Goal: Task Accomplishment & Management: Manage account settings

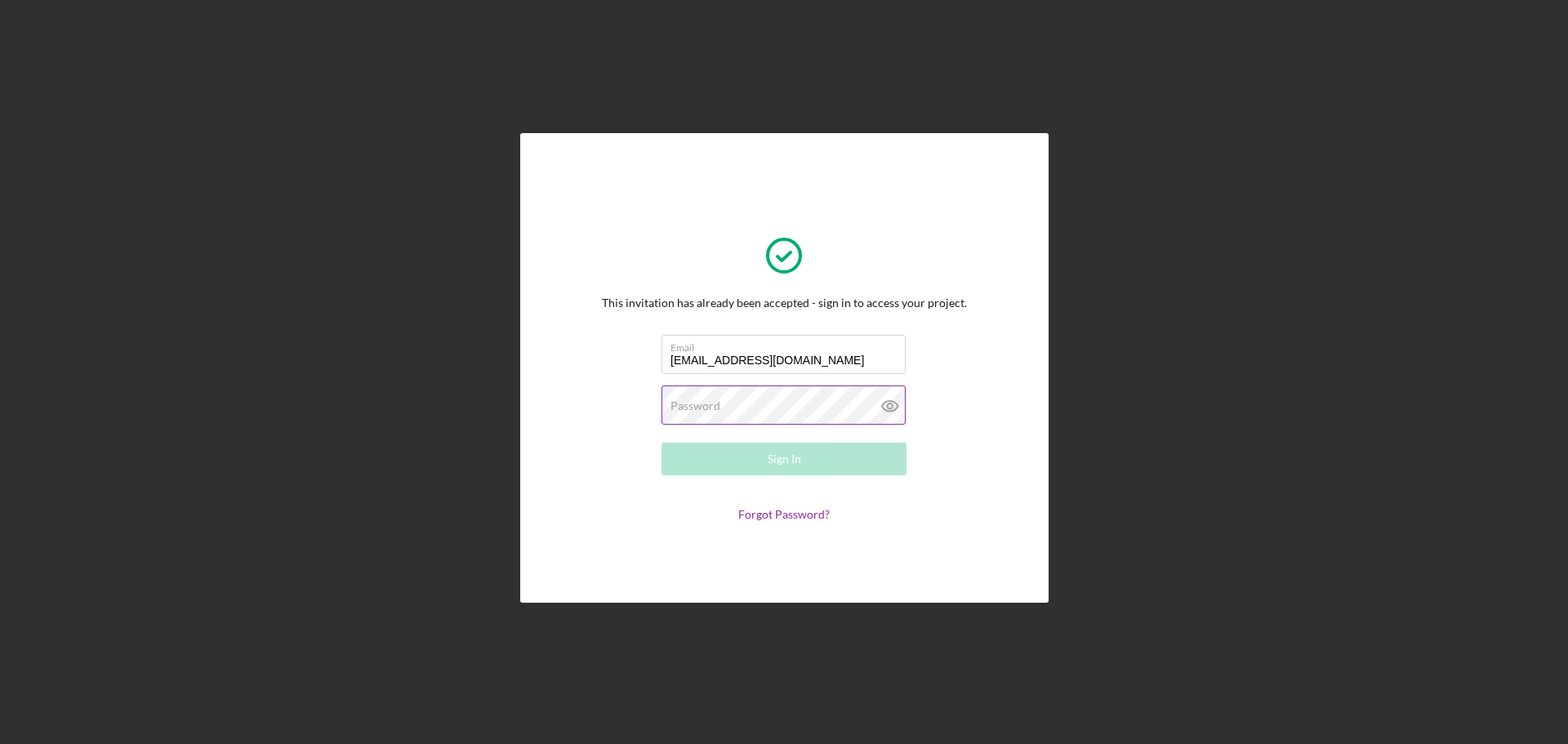
type input "leslie2696@me.com"
click at [704, 403] on label "Password" at bounding box center [695, 406] width 50 height 13
click at [889, 404] on icon at bounding box center [889, 406] width 5 height 5
click at [860, 455] on button "Sign In" at bounding box center [784, 459] width 246 height 33
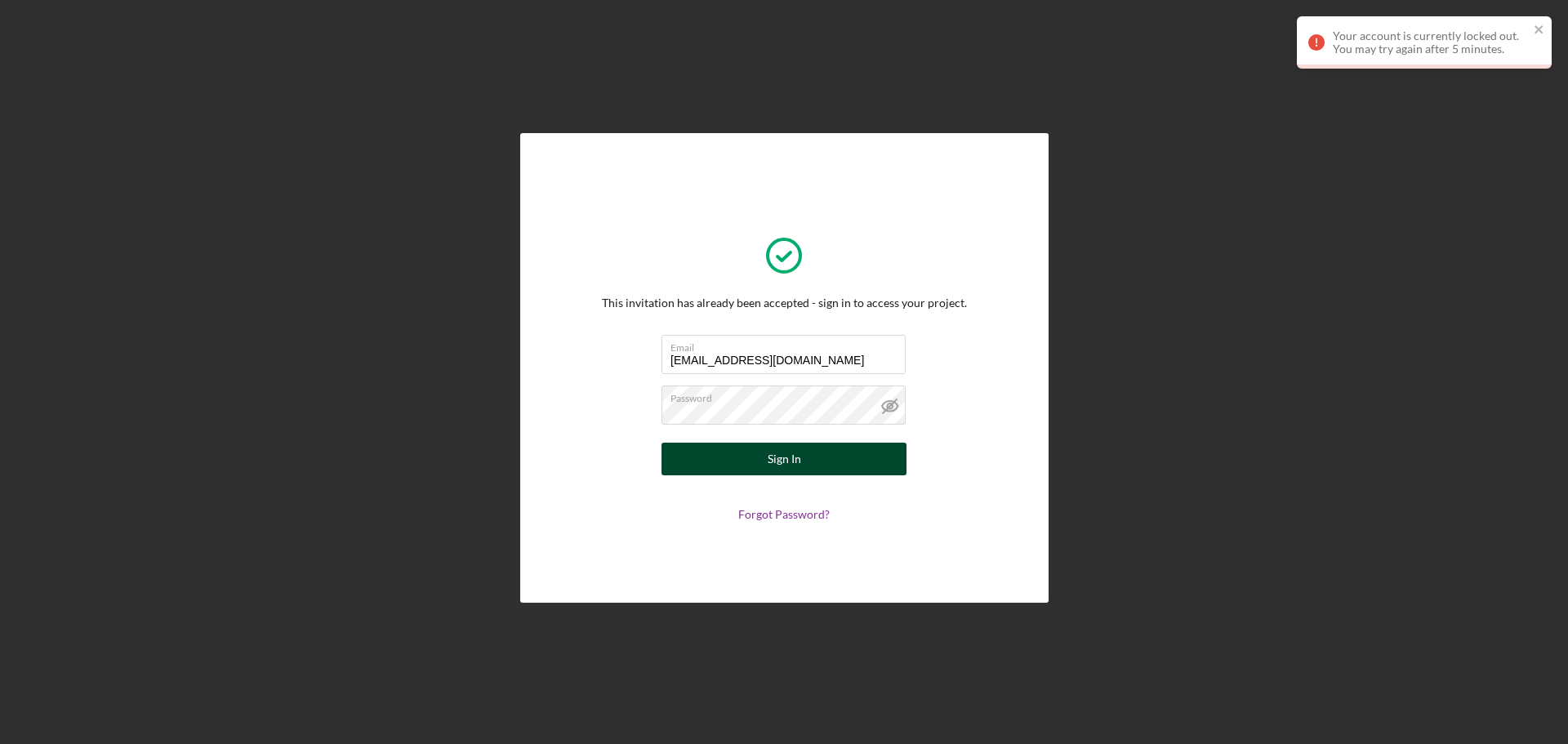
click at [827, 462] on button "Sign In" at bounding box center [784, 459] width 246 height 33
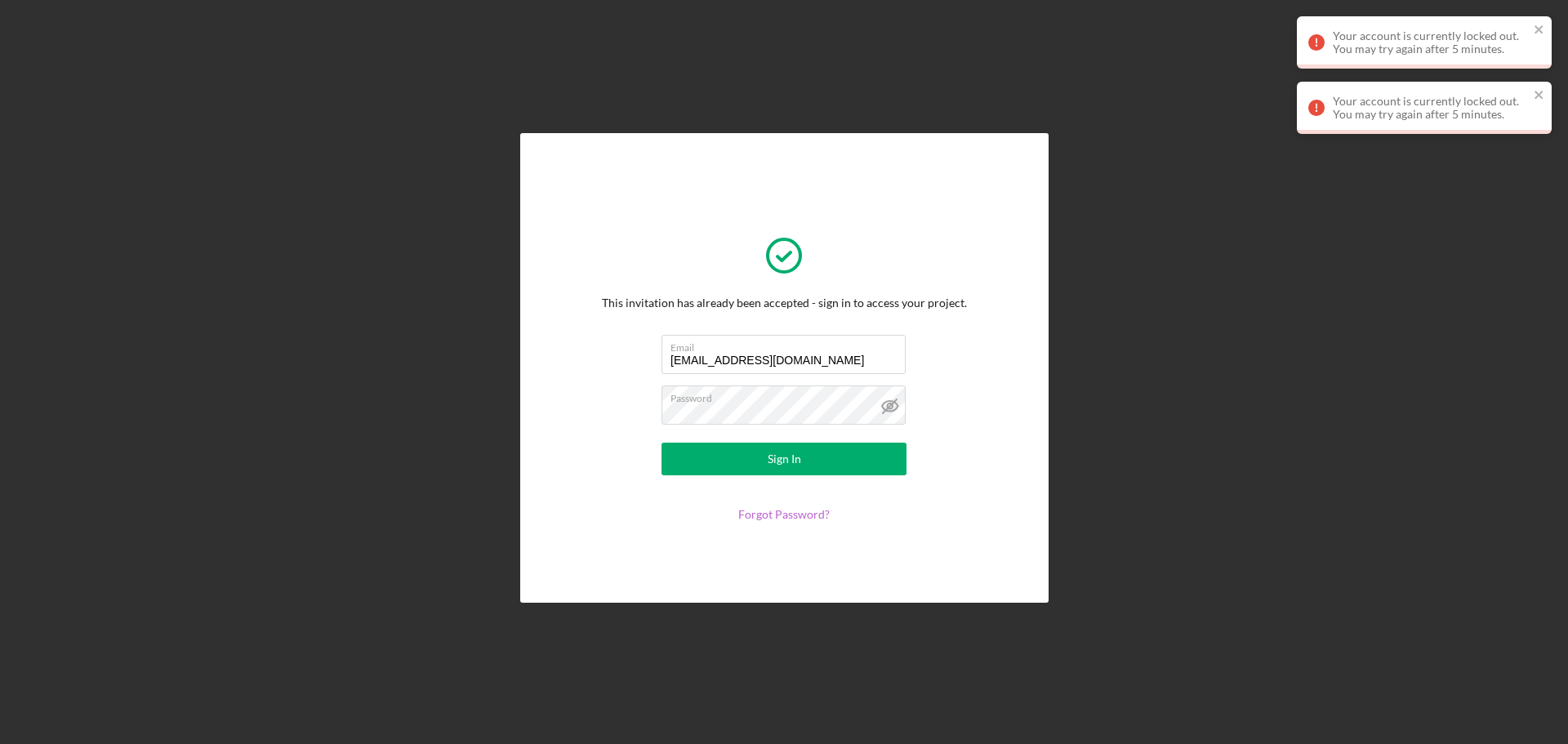
click at [798, 516] on link "Forgot Password?" at bounding box center [784, 514] width 91 height 13
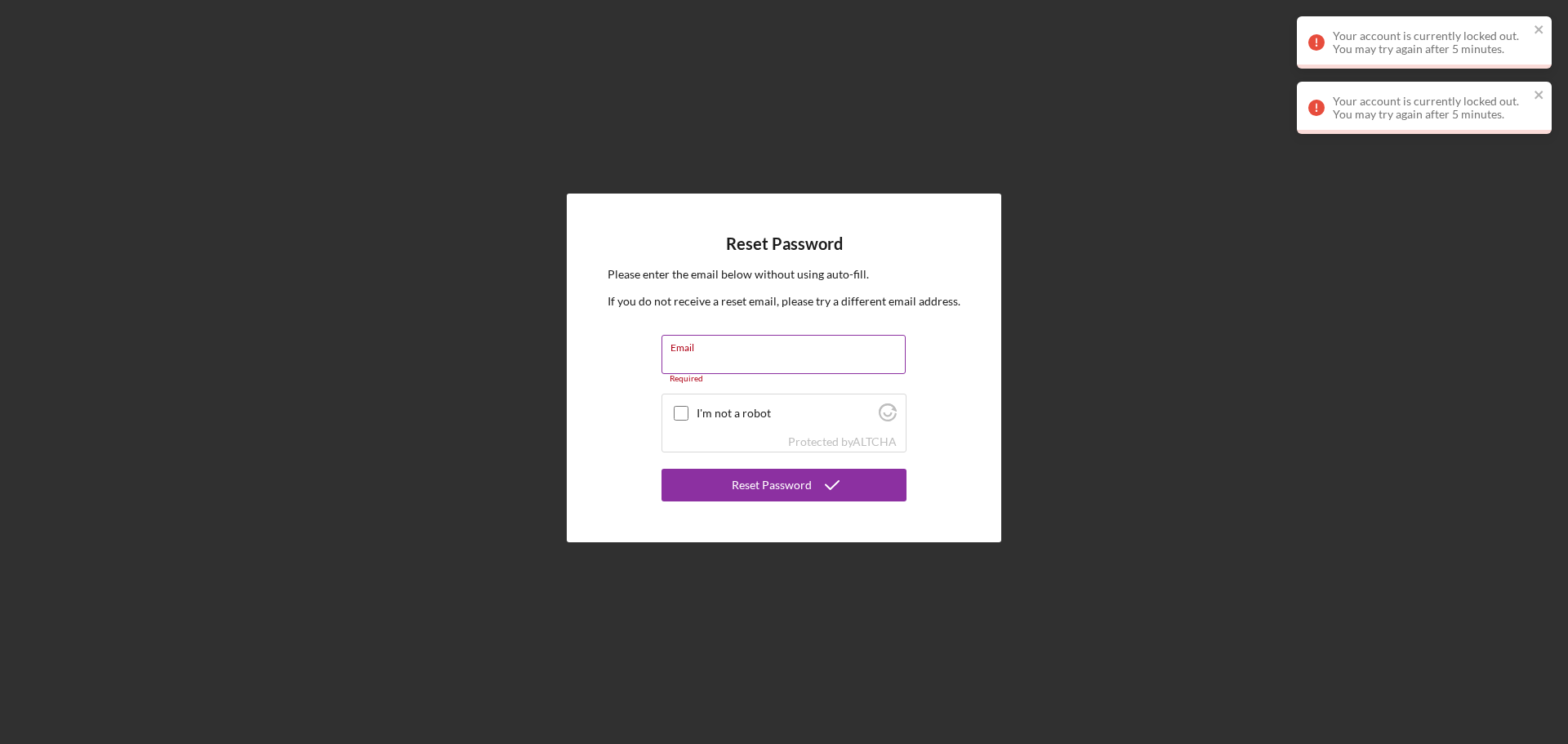
click at [784, 353] on div "Email Required" at bounding box center [784, 359] width 246 height 49
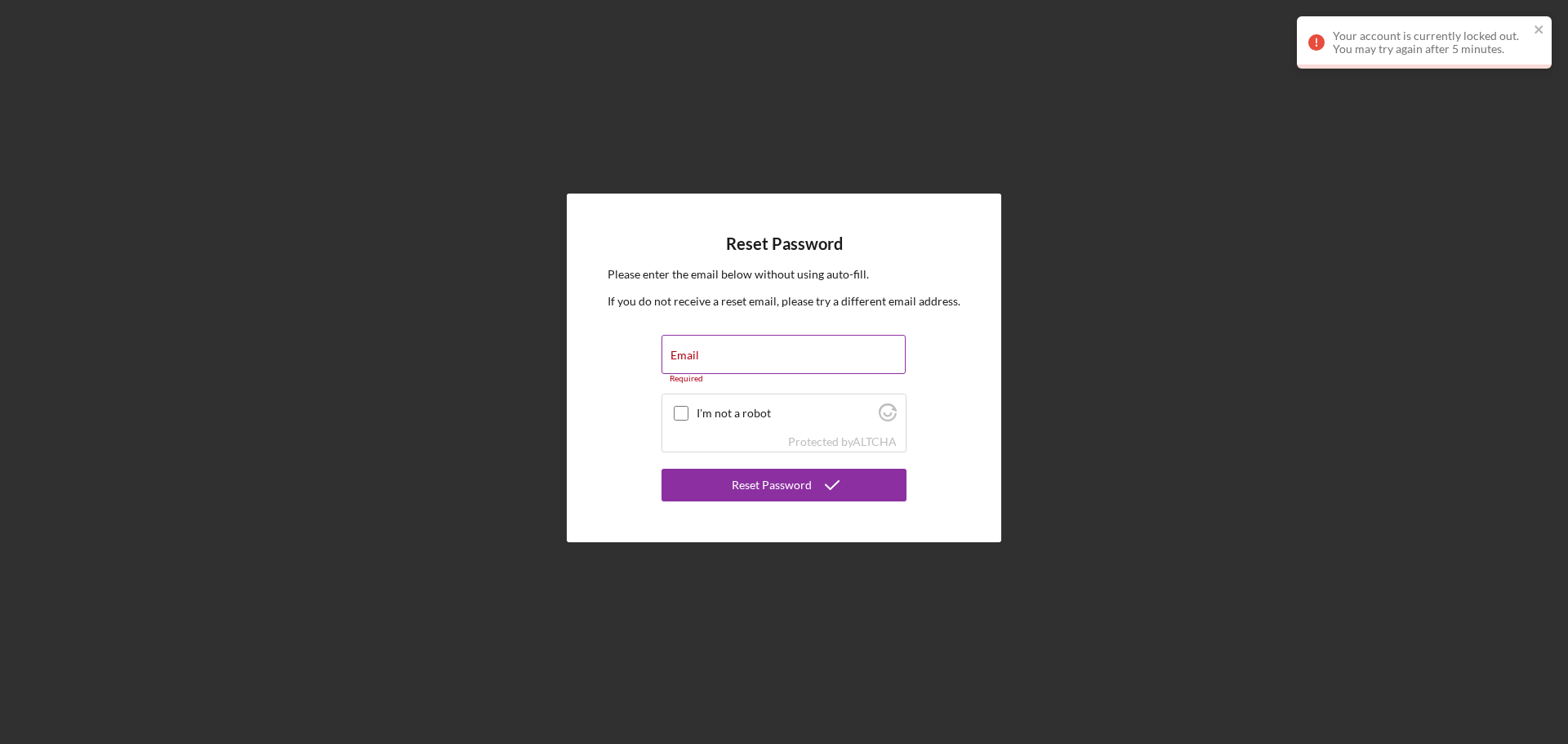
click at [784, 353] on div "Email Required" at bounding box center [784, 359] width 246 height 49
type input "leslie2696@me.com"
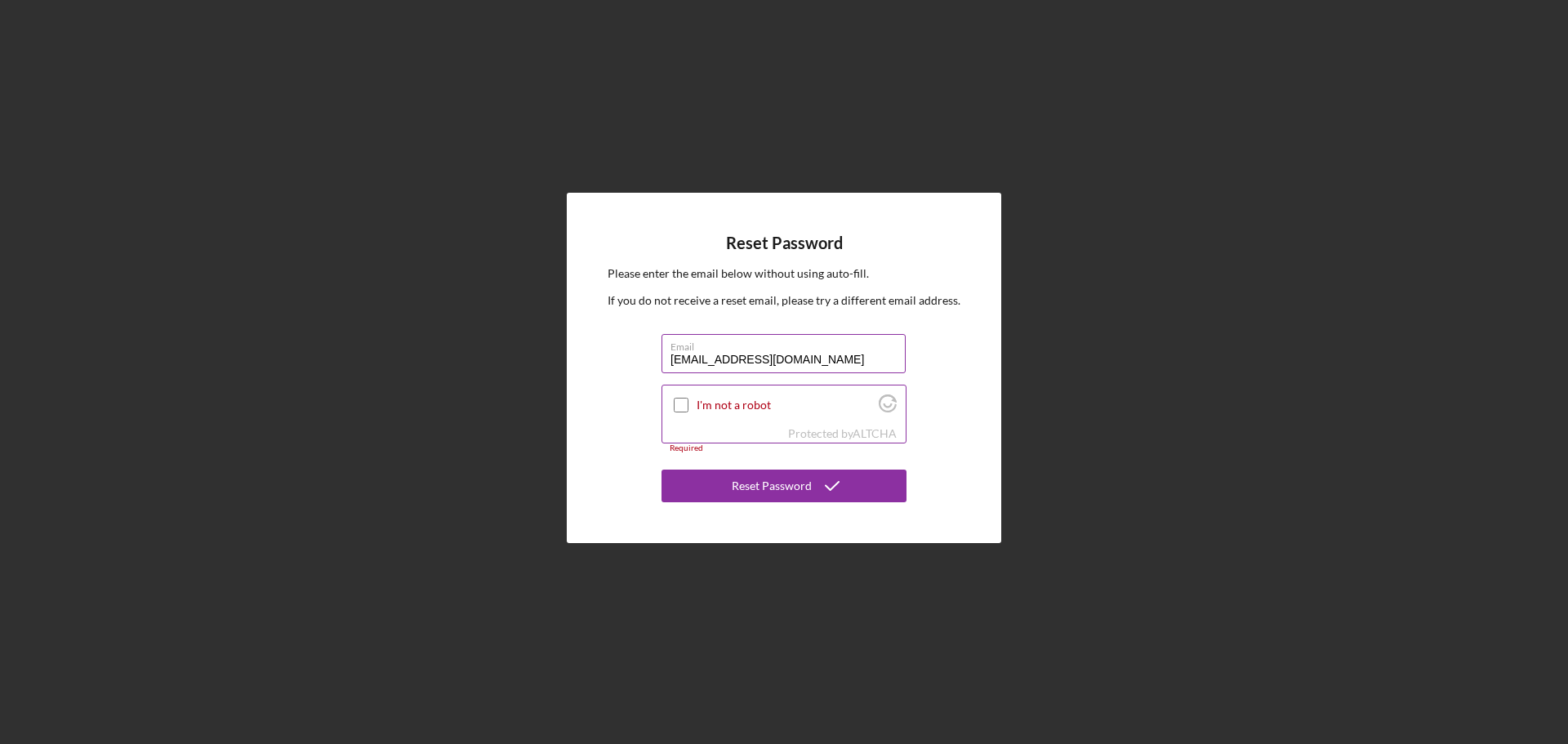
click at [680, 405] on input "I'm not a robot" at bounding box center [681, 405] width 14 height 14
checkbox input "true"
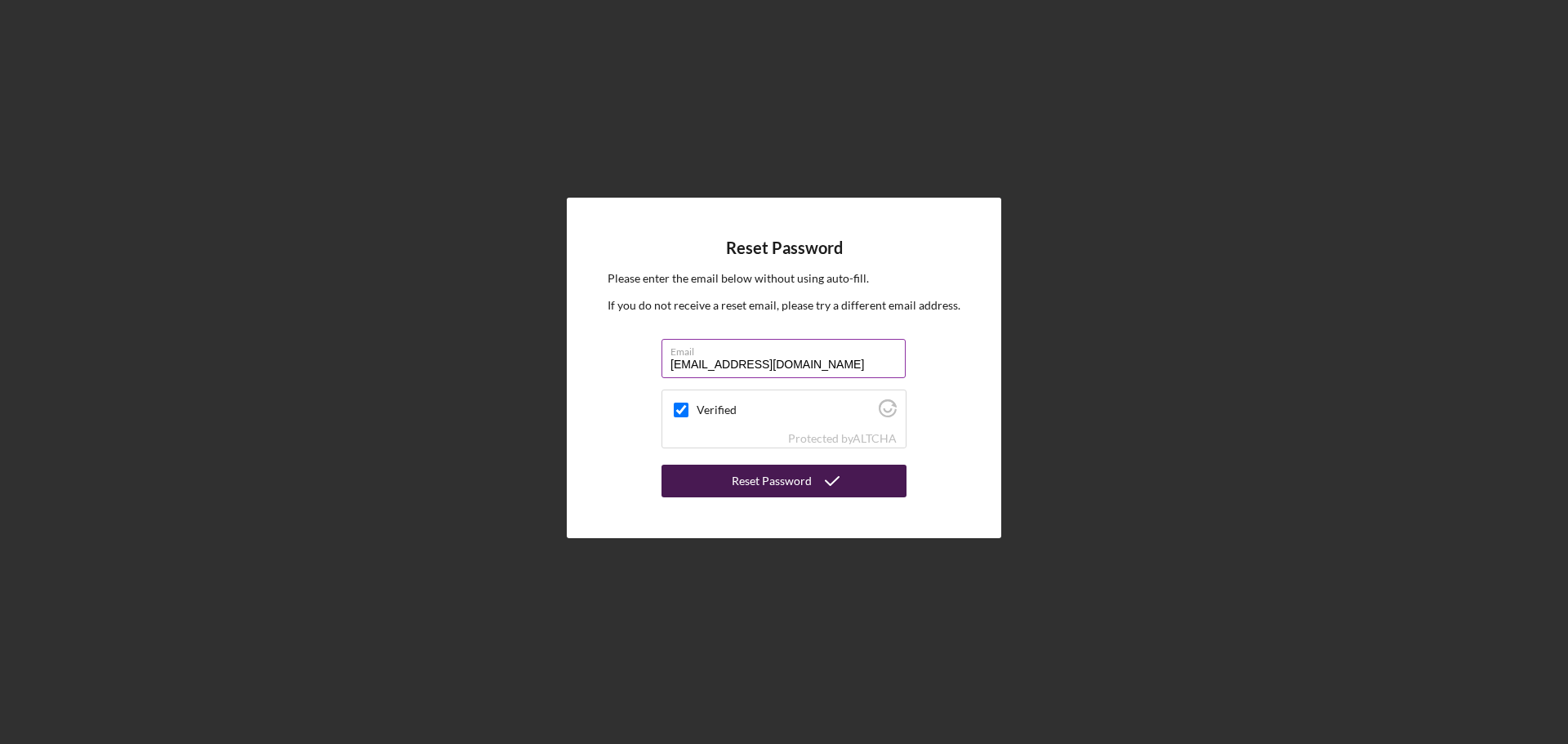
click at [794, 492] on div "Reset Password" at bounding box center [771, 481] width 80 height 33
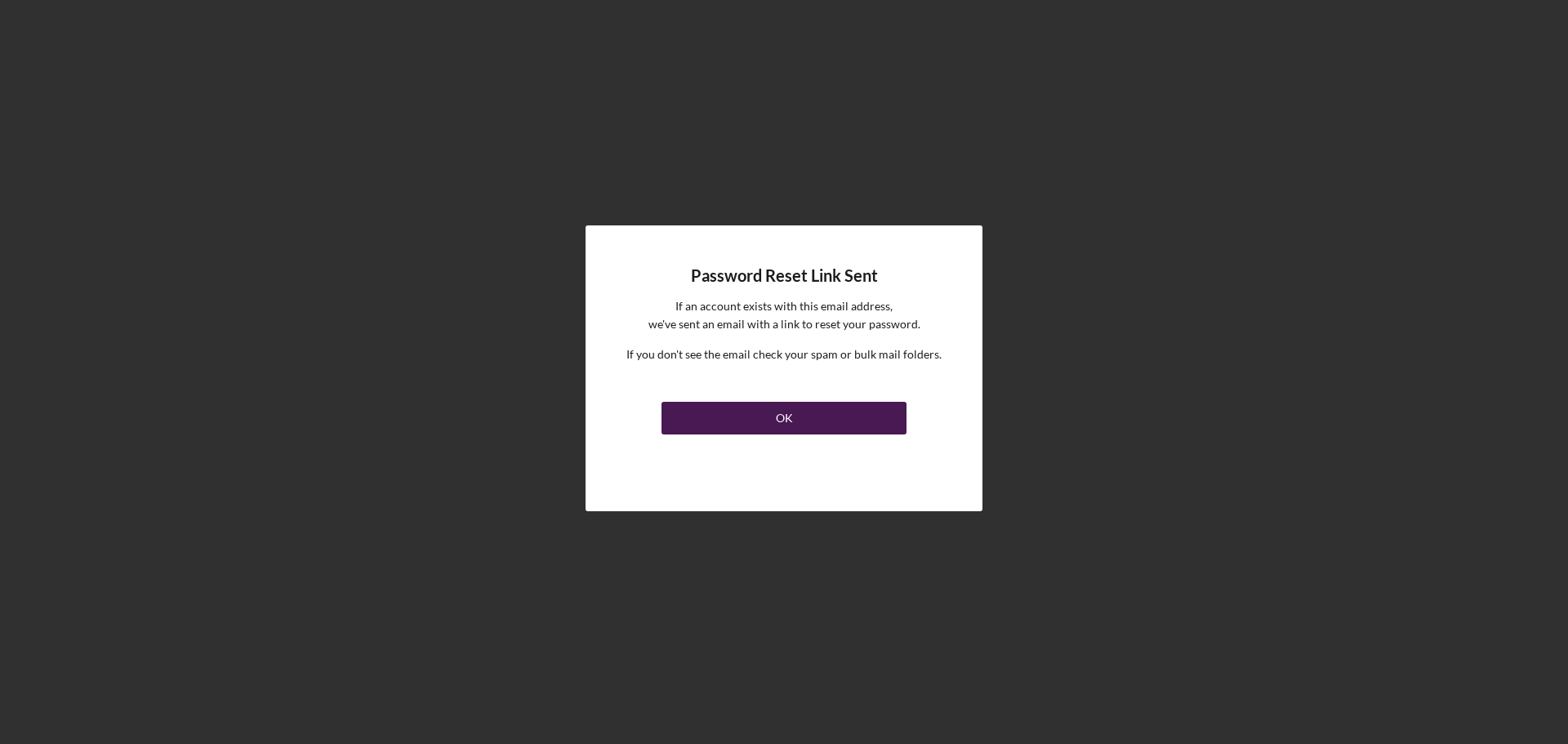
click at [870, 415] on button "OK" at bounding box center [784, 418] width 246 height 33
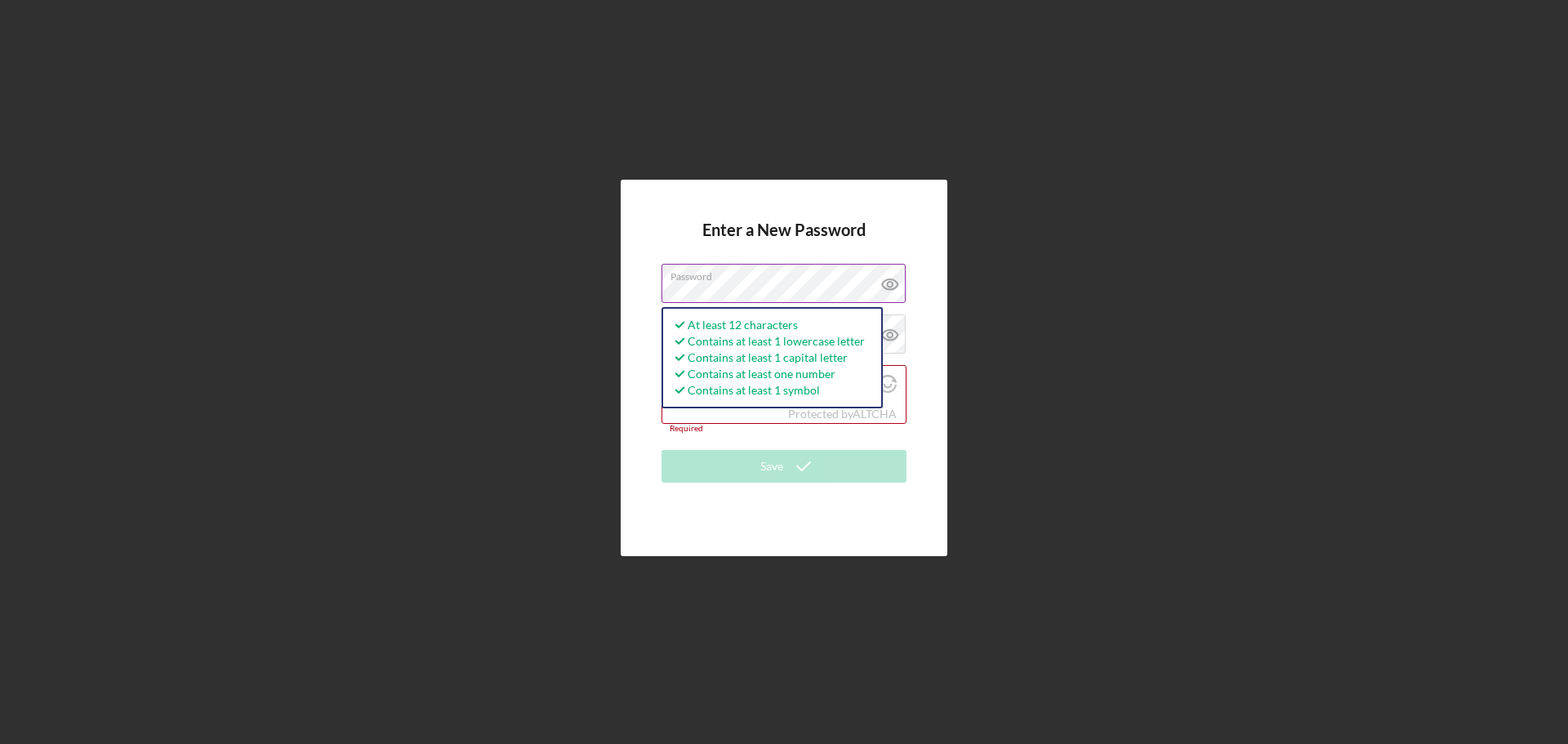
click at [896, 279] on icon at bounding box center [890, 284] width 41 height 41
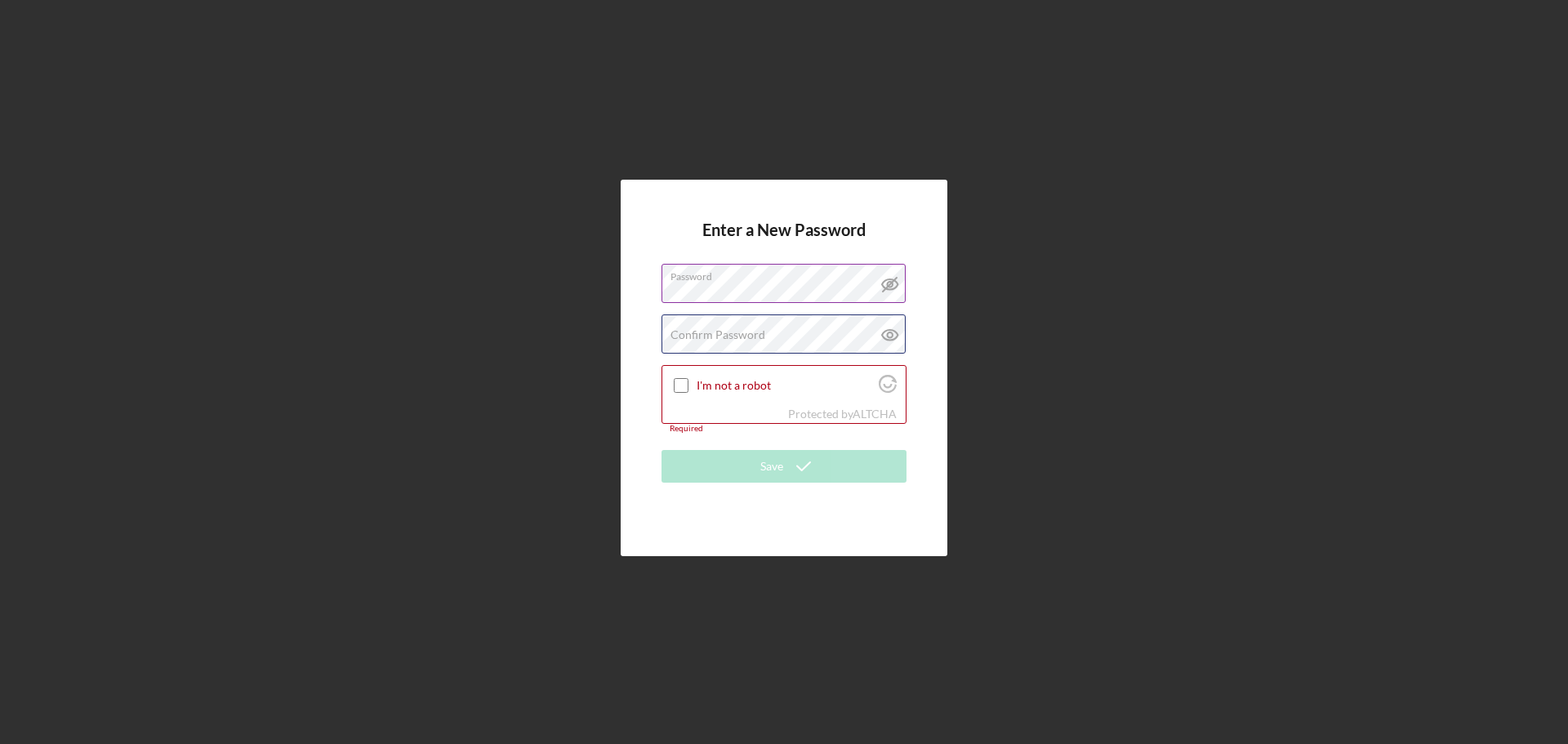
click at [838, 333] on div "Confirm Password Passwords do not match." at bounding box center [784, 335] width 246 height 41
click at [894, 336] on icon at bounding box center [890, 335] width 41 height 41
click at [679, 389] on input "I'm not a robot" at bounding box center [681, 384] width 14 height 14
checkbox input "true"
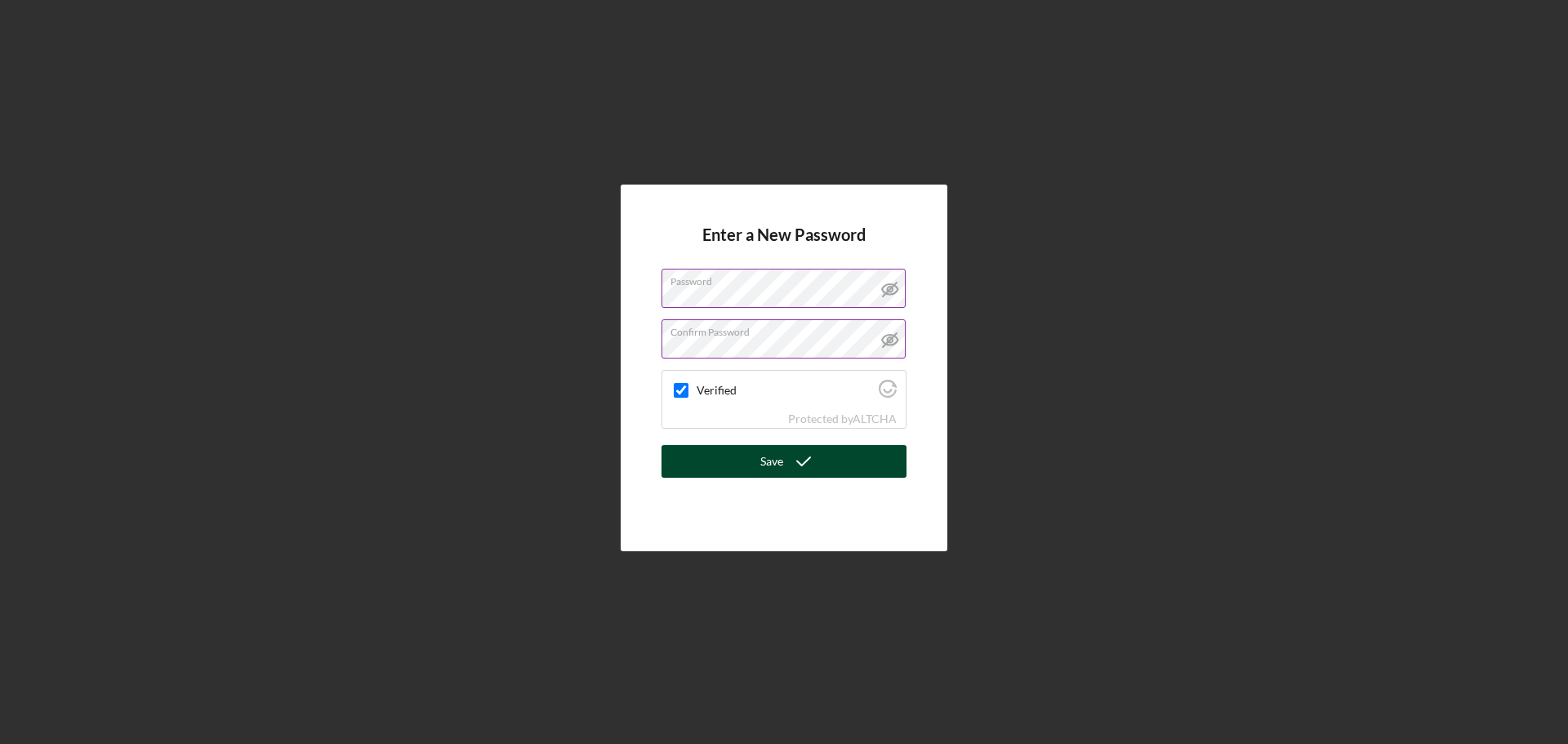
click at [774, 461] on div "Save" at bounding box center [772, 461] width 23 height 33
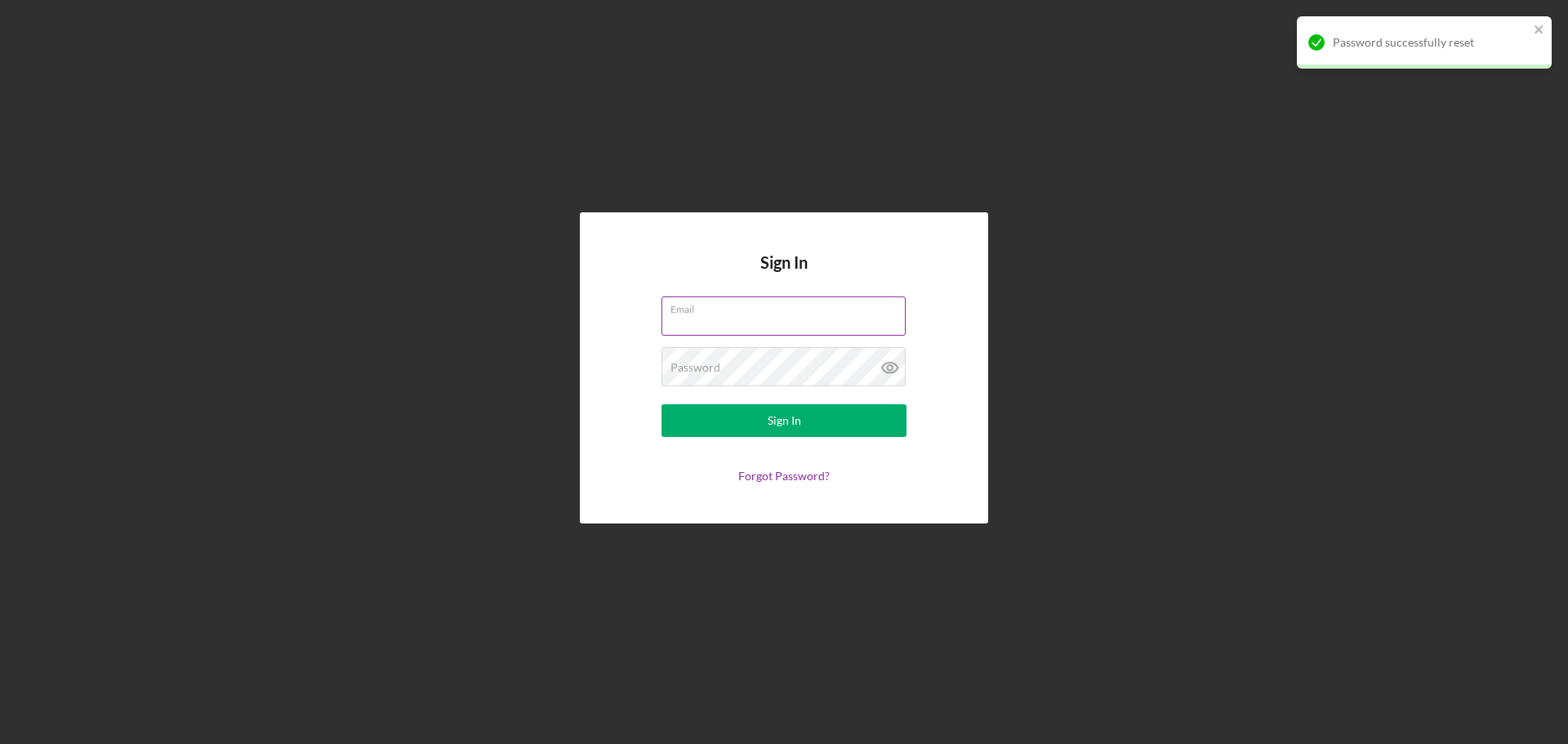
click at [835, 317] on input "Email" at bounding box center [784, 315] width 245 height 39
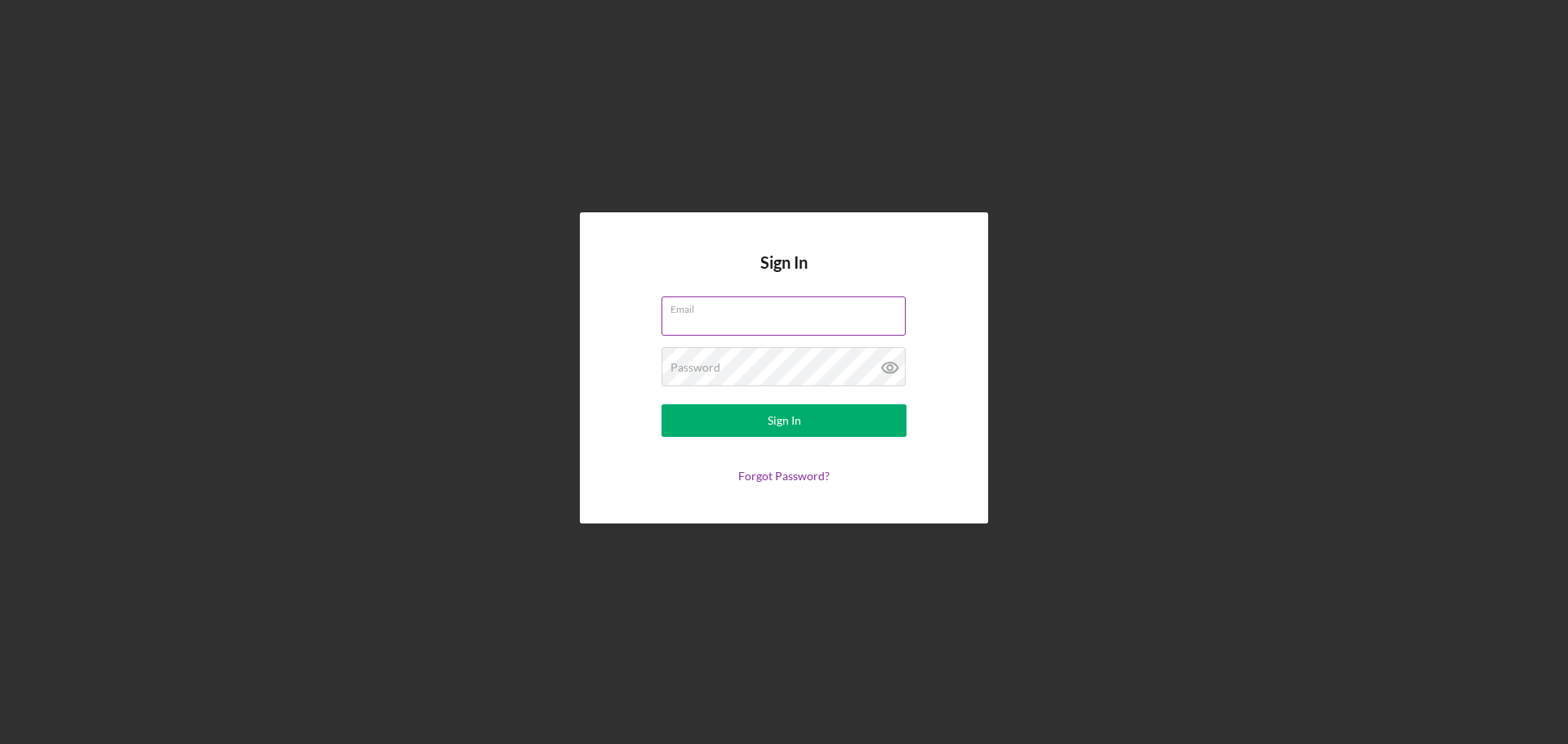
type input "[EMAIL_ADDRESS][DOMAIN_NAME]"
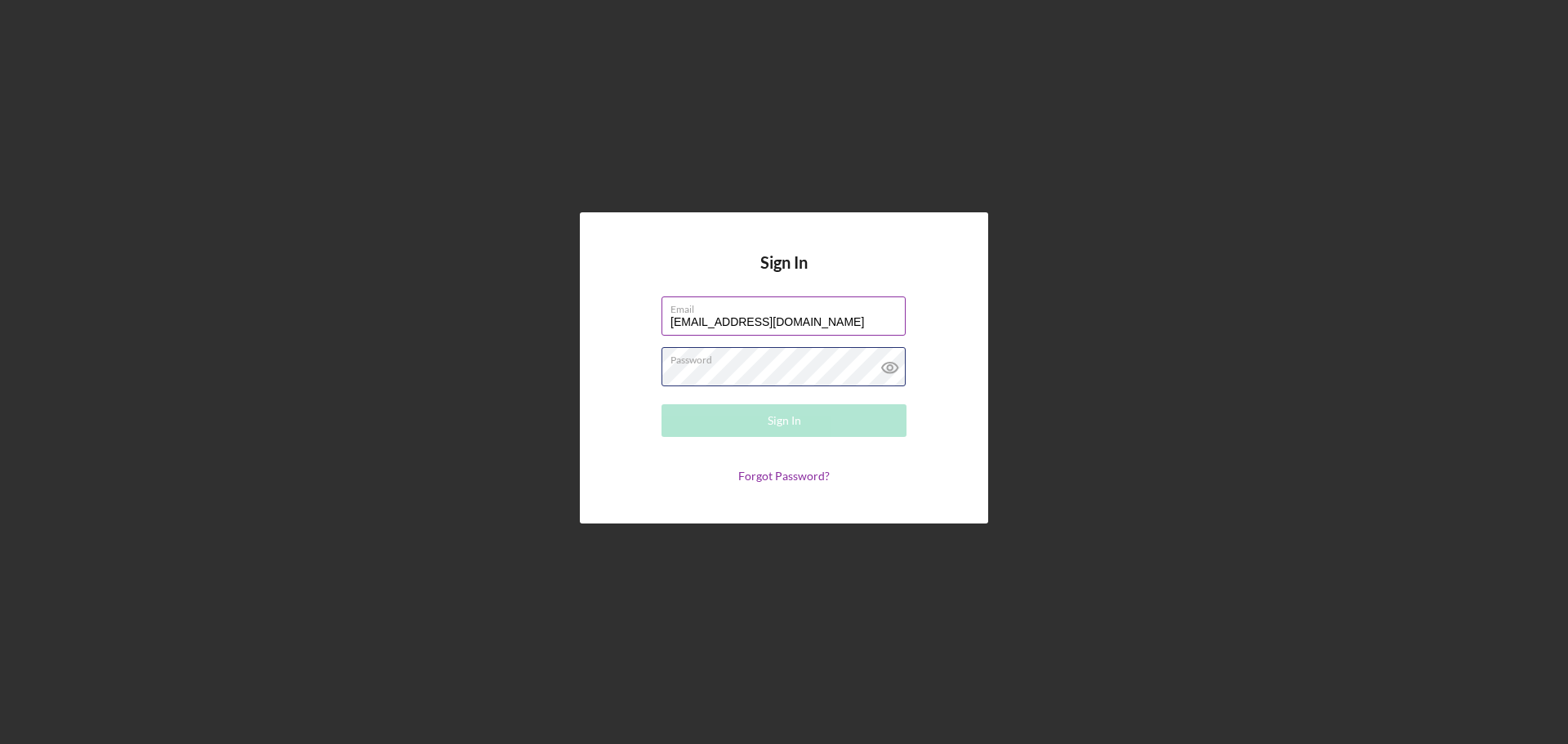
click at [831, 355] on div "Password Required" at bounding box center [784, 367] width 246 height 41
click at [662, 405] on button "Sign In" at bounding box center [784, 421] width 246 height 33
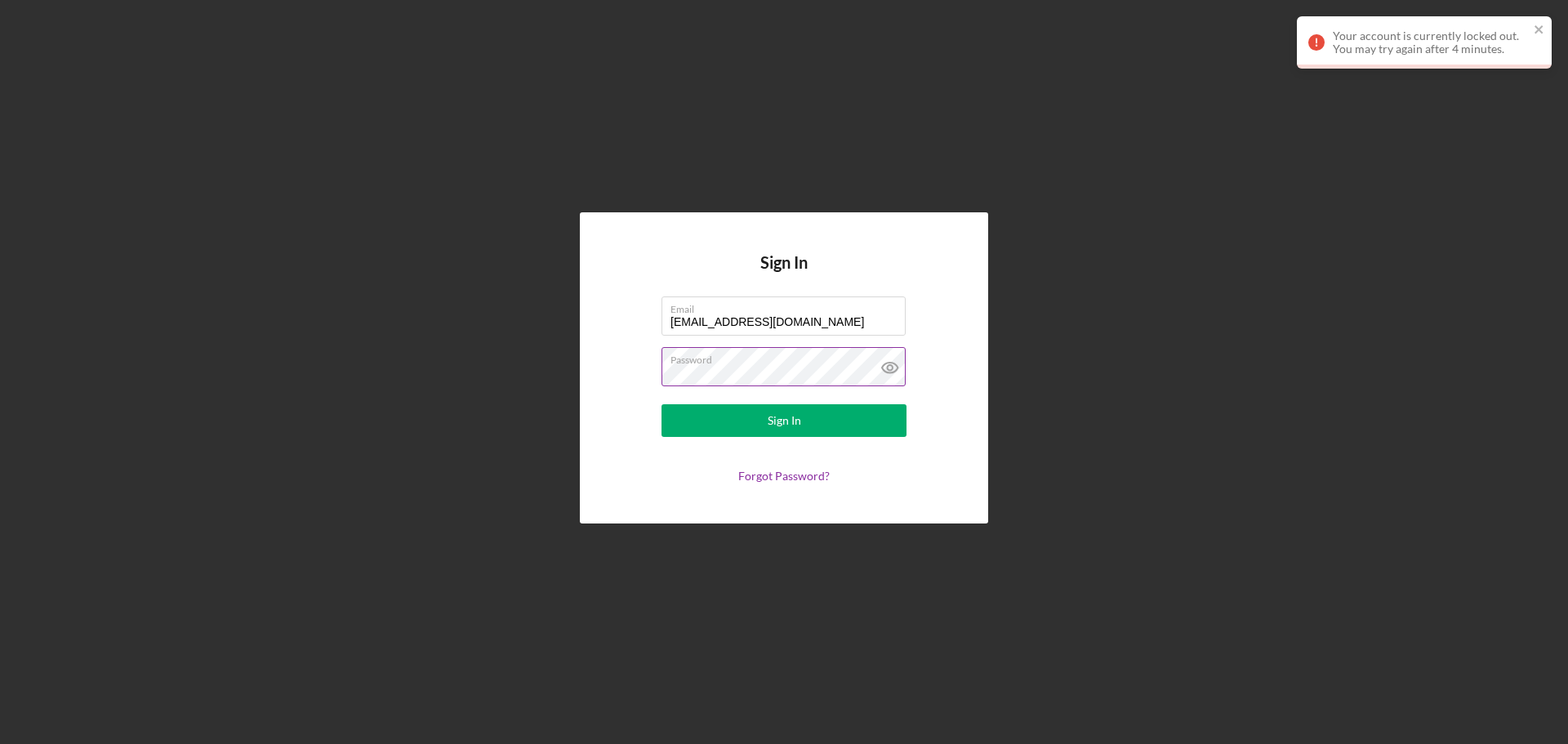
click at [892, 368] on icon at bounding box center [889, 367] width 5 height 5
